Goal: Information Seeking & Learning: Understand process/instructions

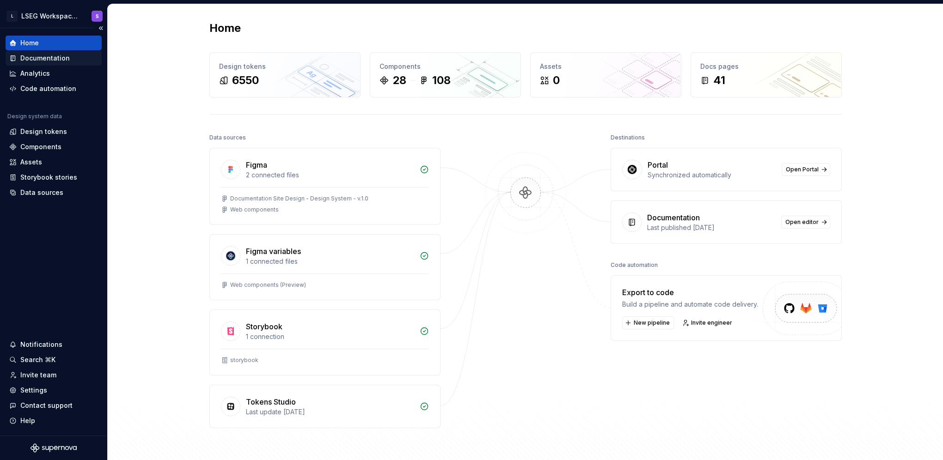
click at [63, 58] on div "Documentation" at bounding box center [44, 58] width 49 height 9
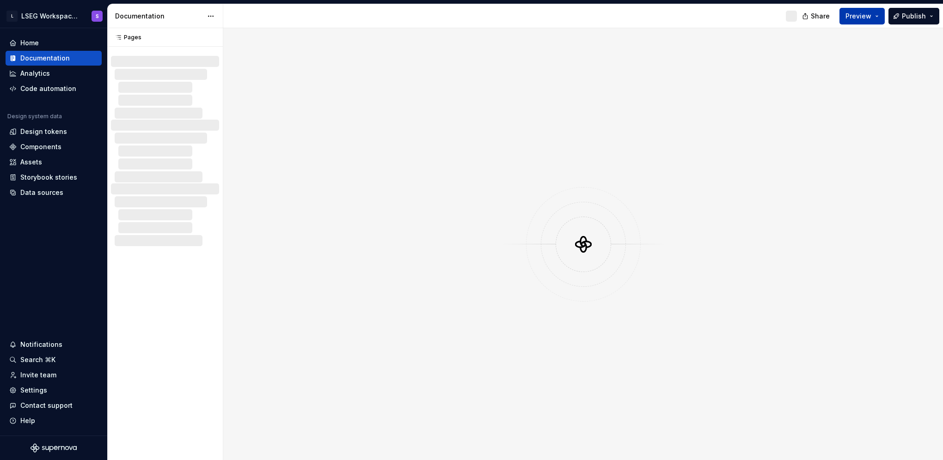
click at [874, 8] on button "Preview" at bounding box center [861, 16] width 45 height 17
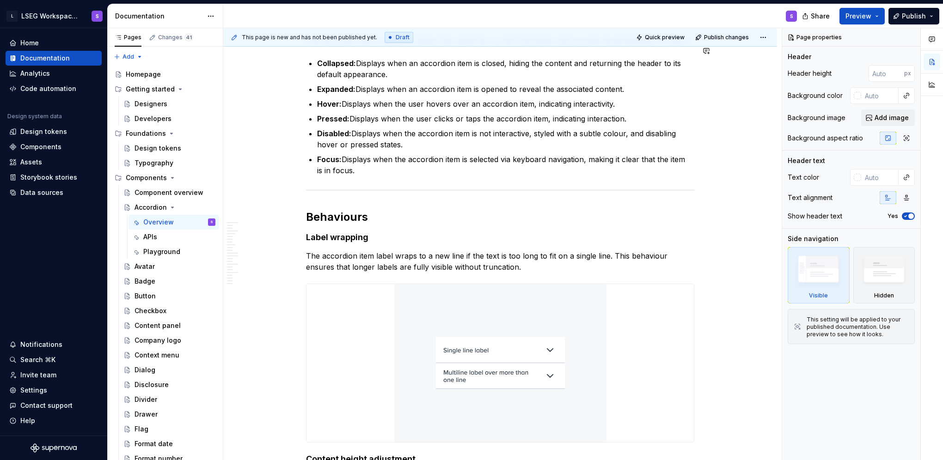
scroll to position [2830, 0]
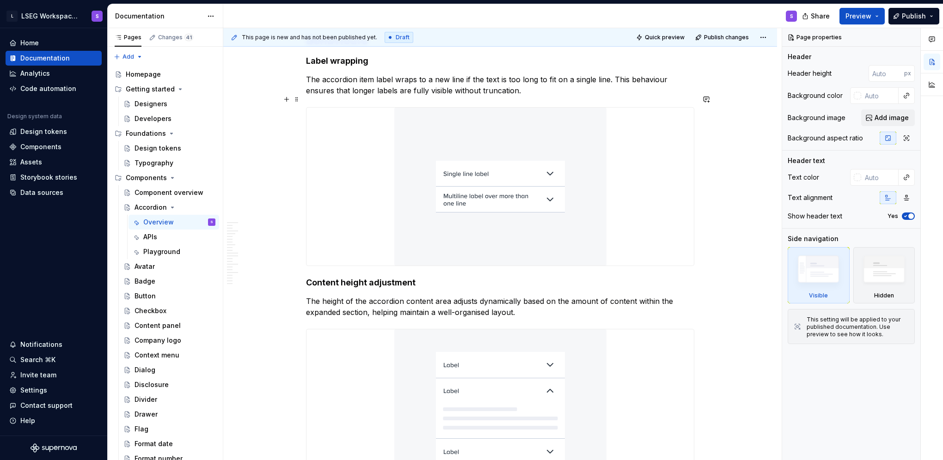
type textarea "*"
click at [558, 199] on img at bounding box center [500, 187] width 212 height 158
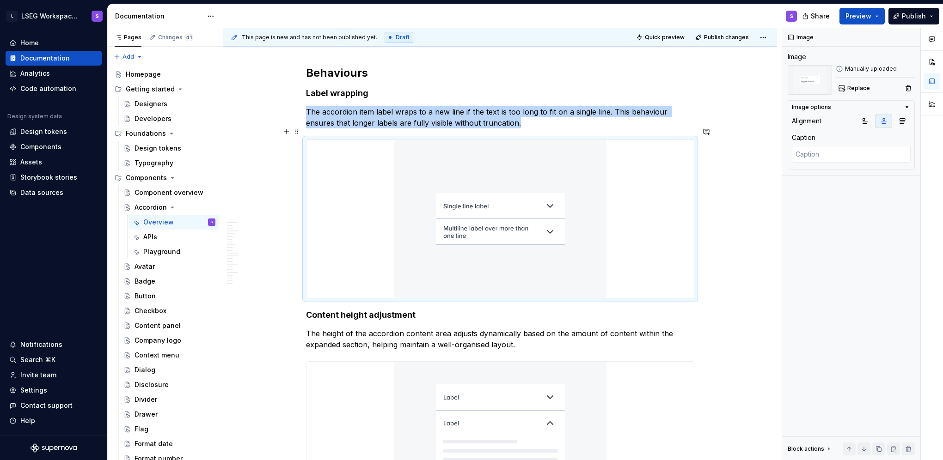
scroll to position [2876, 0]
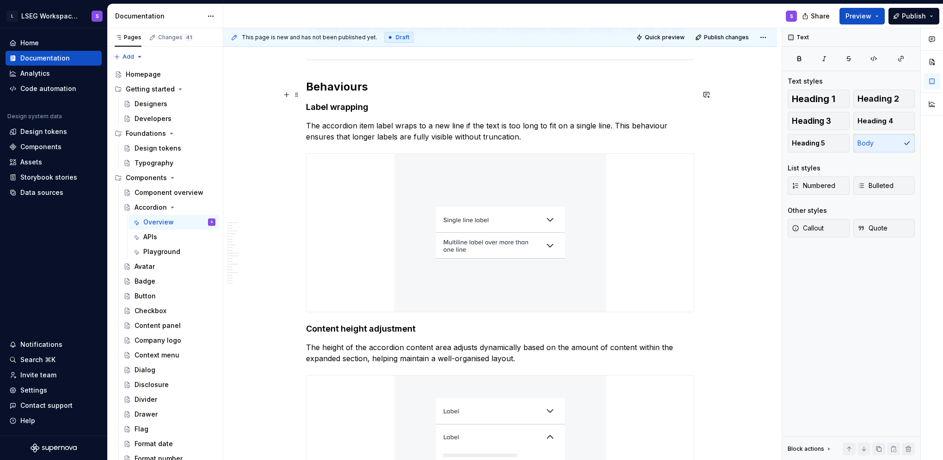
click at [479, 102] on h4 "Label wrapping" at bounding box center [500, 107] width 388 height 11
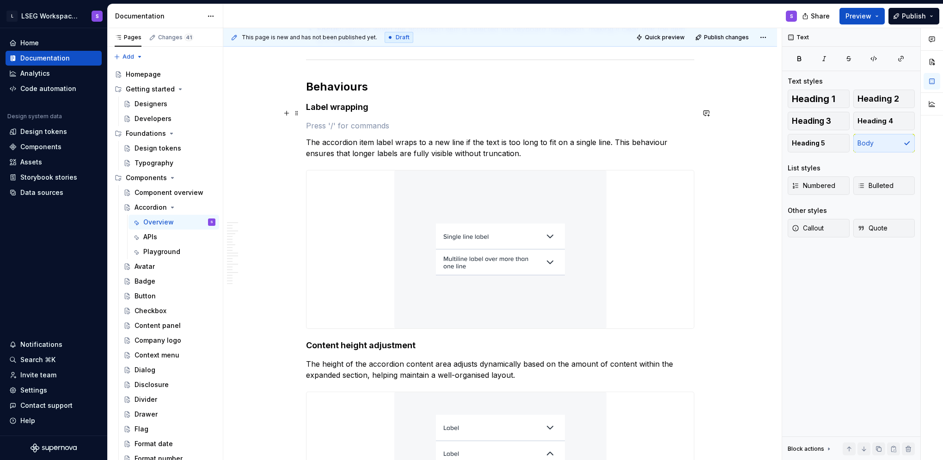
click at [427, 120] on p at bounding box center [500, 125] width 388 height 11
click at [494, 215] on img at bounding box center [500, 250] width 212 height 158
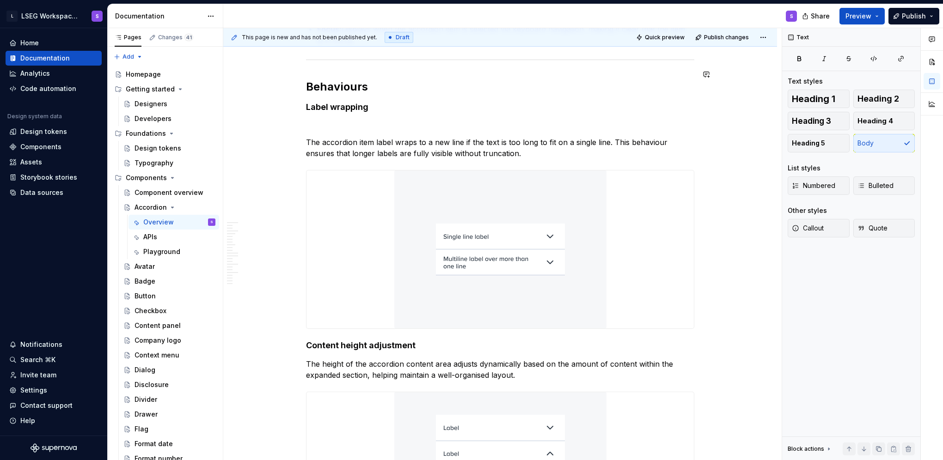
type textarea "*"
